Goal: Task Accomplishment & Management: Use online tool/utility

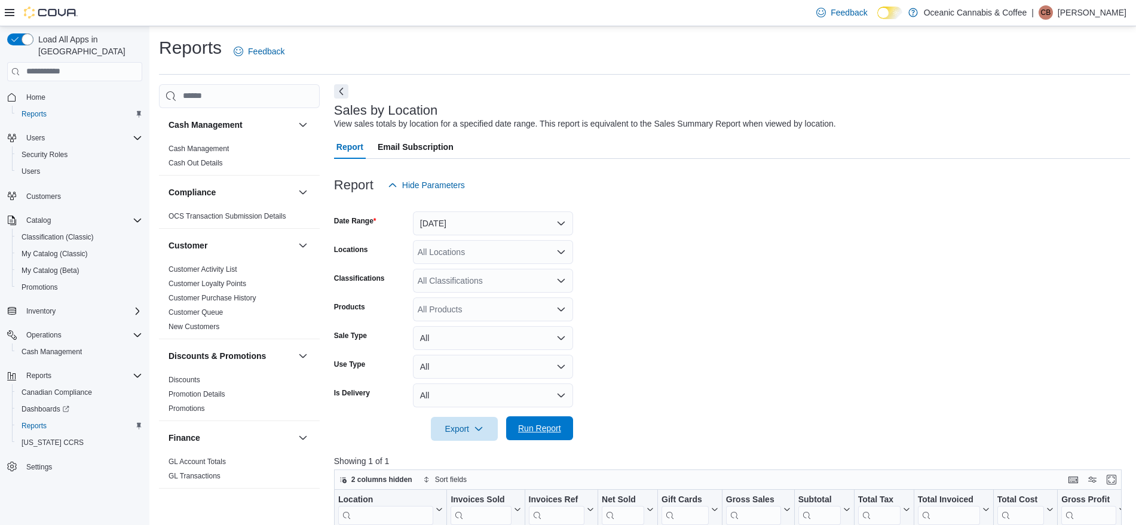
click at [535, 420] on span "Run Report" at bounding box center [539, 428] width 53 height 24
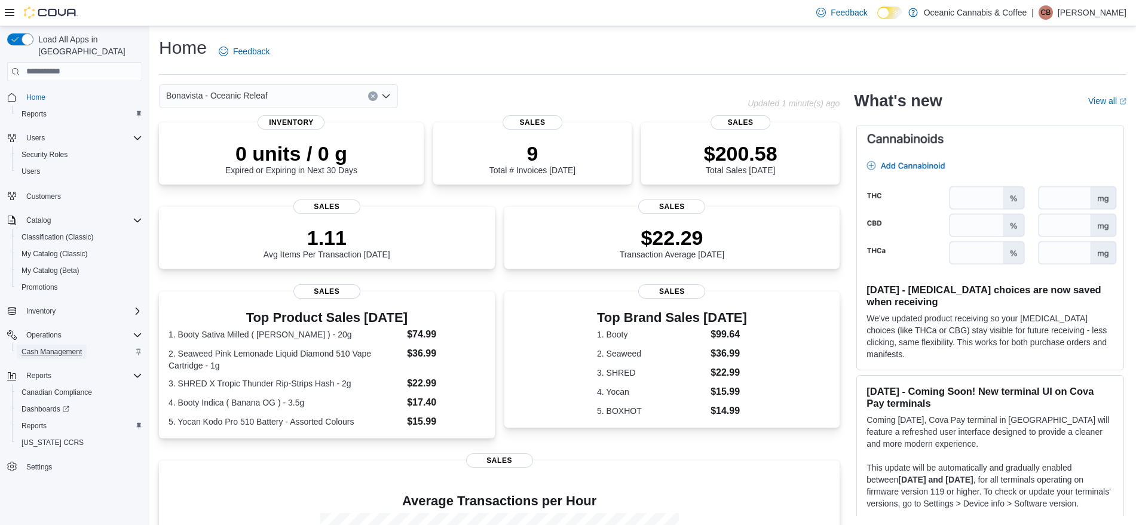
click at [51, 347] on span "Cash Management" at bounding box center [52, 352] width 60 height 10
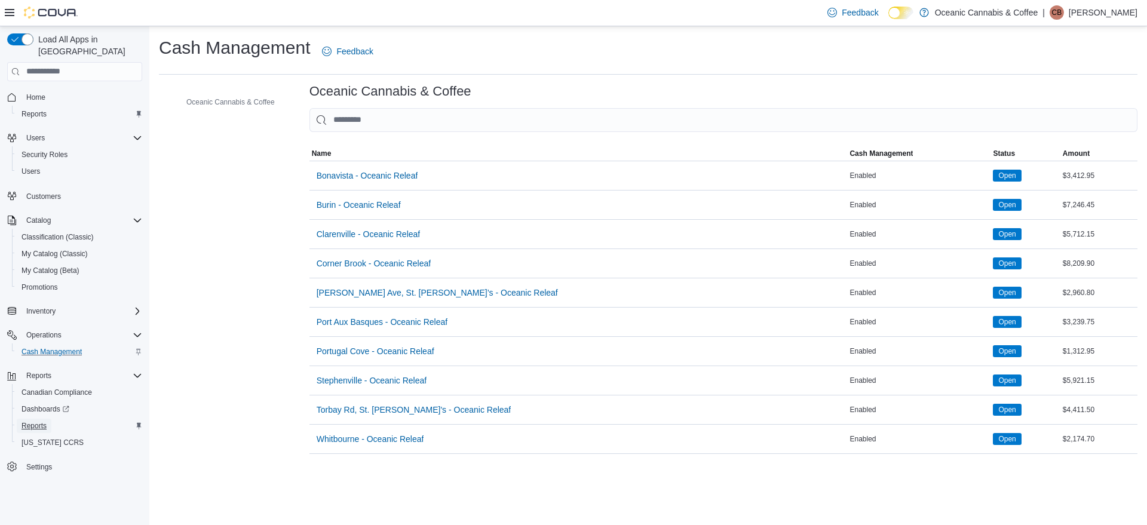
click at [36, 421] on span "Reports" at bounding box center [34, 426] width 25 height 10
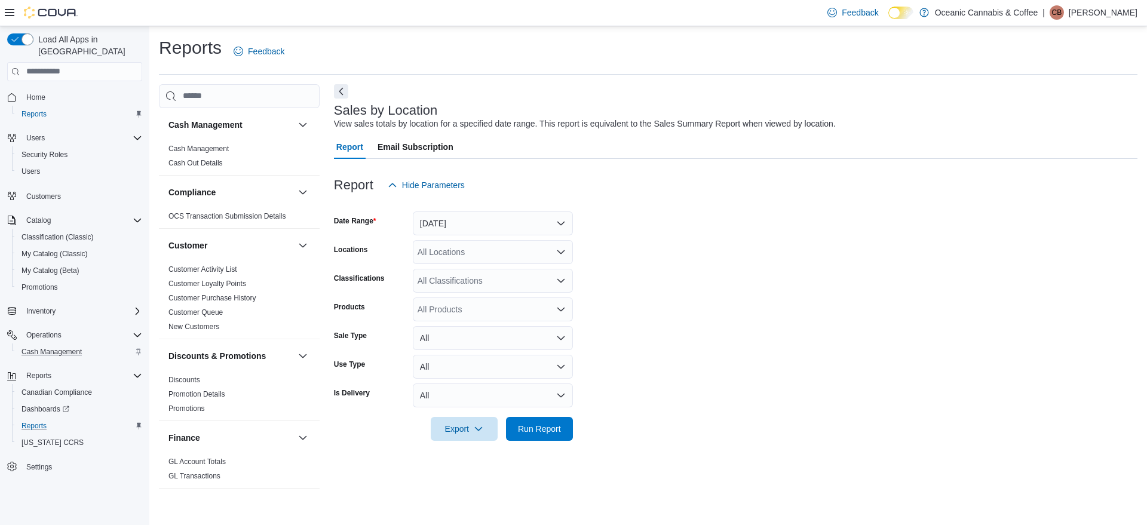
click at [684, 203] on div at bounding box center [736, 204] width 804 height 14
